Goal: Task Accomplishment & Management: Manage account settings

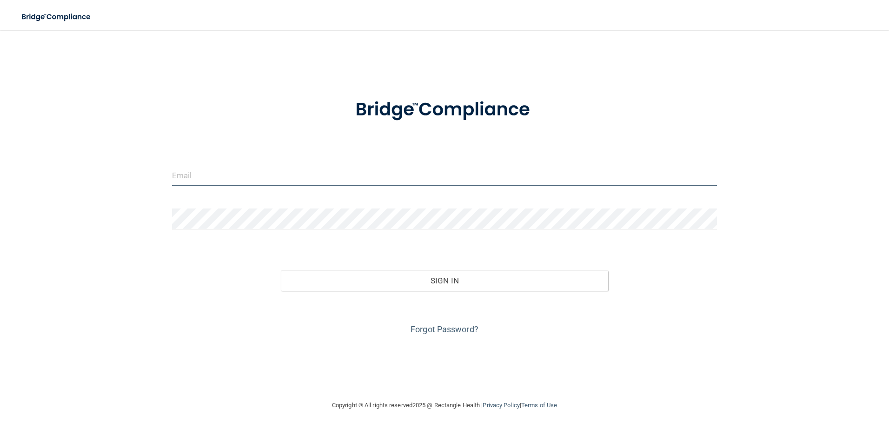
click at [177, 176] on input "email" at bounding box center [444, 175] width 545 height 21
type input "[EMAIL_ADDRESS][DOMAIN_NAME]"
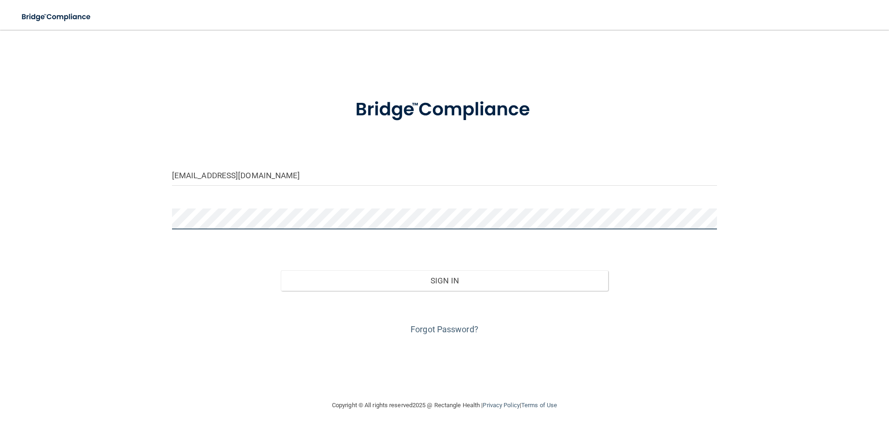
click at [281, 270] on button "Sign In" at bounding box center [444, 280] width 327 height 20
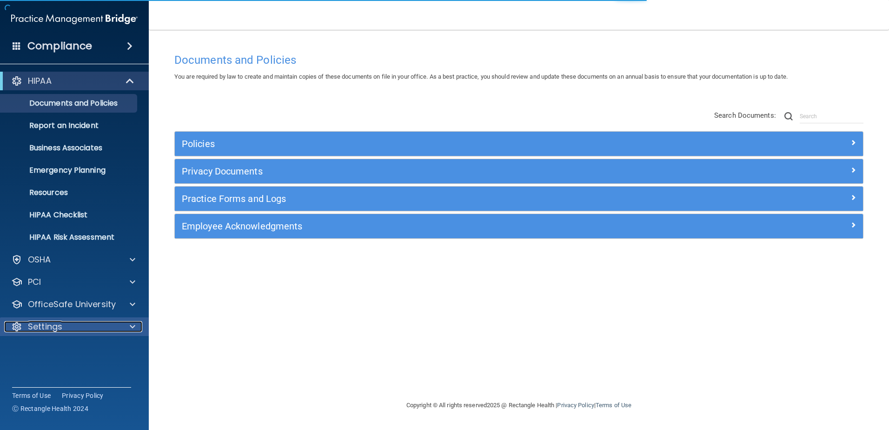
click at [131, 323] on span at bounding box center [133, 326] width 6 height 11
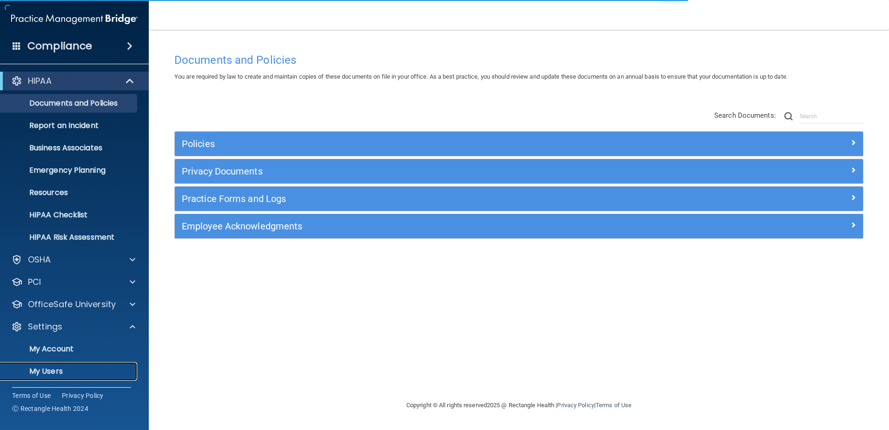
click at [103, 373] on p "My Users" at bounding box center [69, 370] width 127 height 9
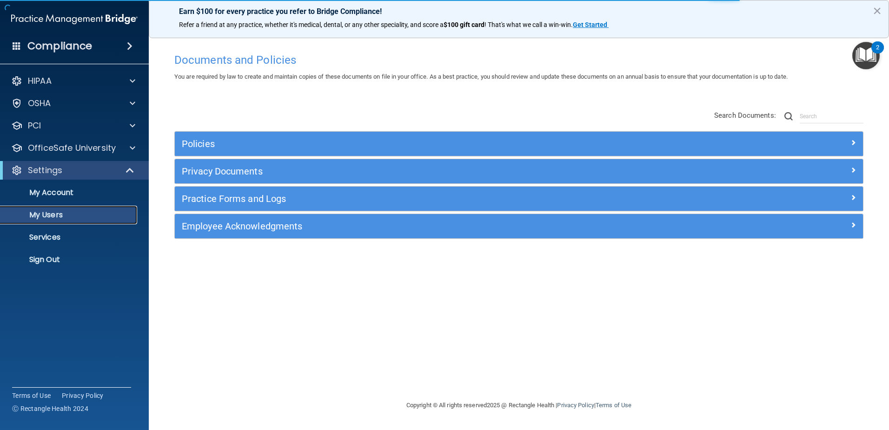
select select "20"
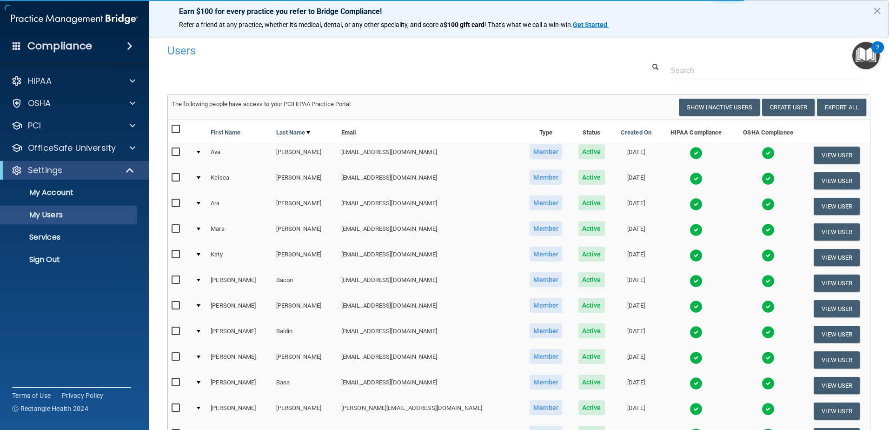
click at [694, 61] on div "Users" at bounding box center [518, 50] width 717 height 23
click at [693, 74] on input "text" at bounding box center [767, 70] width 192 height 17
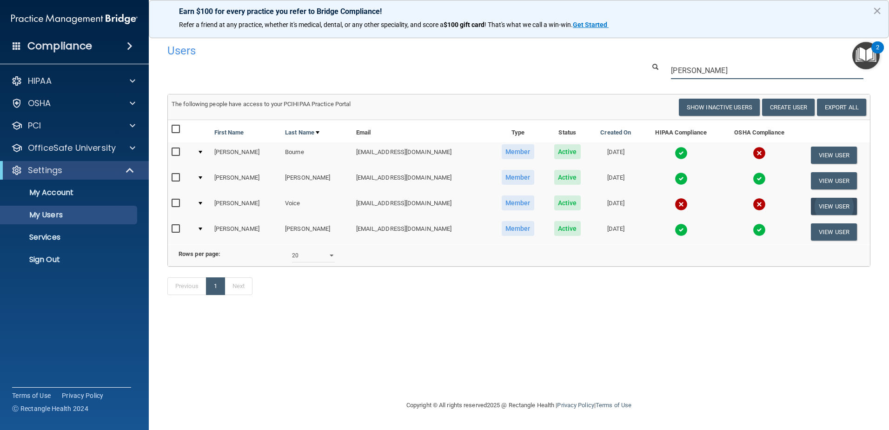
type input "[PERSON_NAME]"
click at [821, 206] on button "View User" at bounding box center [834, 206] width 46 height 17
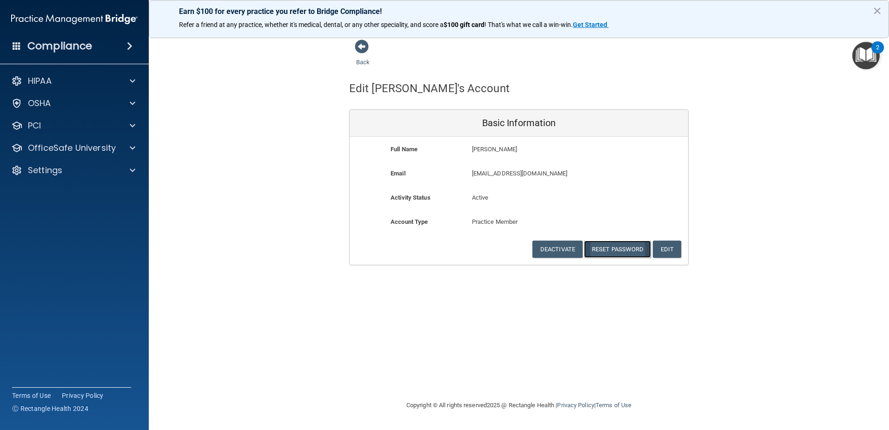
click at [631, 248] on button "Reset Password" at bounding box center [617, 248] width 67 height 17
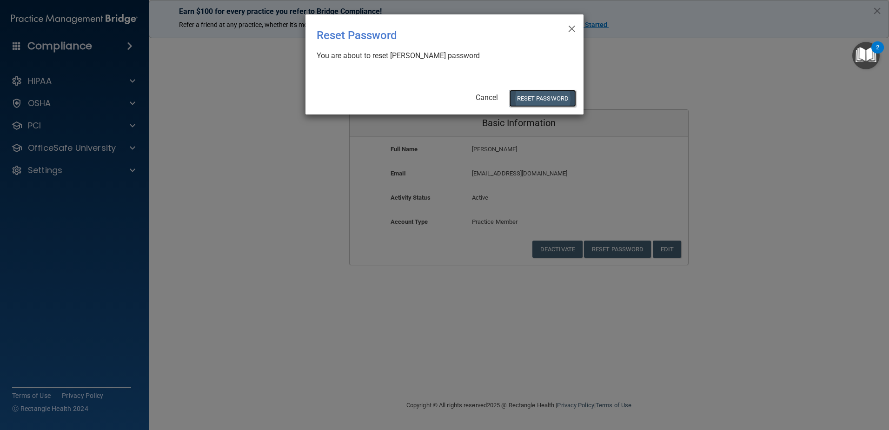
click at [524, 95] on button "Reset Password" at bounding box center [542, 98] width 67 height 17
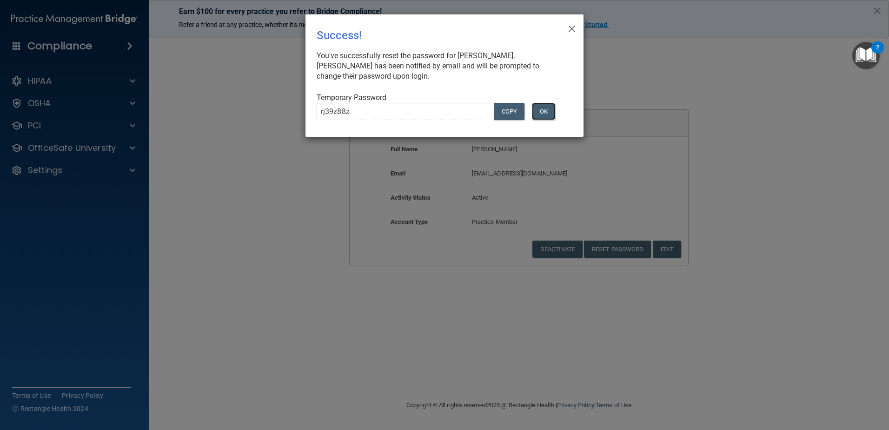
click at [546, 112] on button "OK" at bounding box center [543, 111] width 23 height 17
